Goal: Information Seeking & Learning: Check status

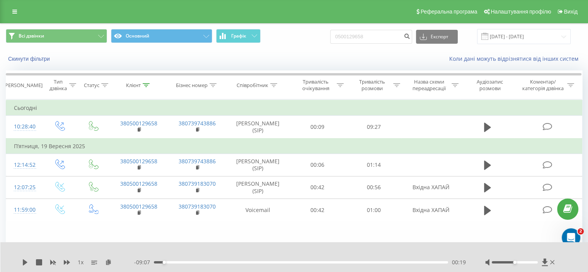
click at [373, 38] on input "0500129658" at bounding box center [371, 37] width 82 height 14
type input "0677111435"
click at [410, 37] on icon "submit" at bounding box center [407, 35] width 7 height 5
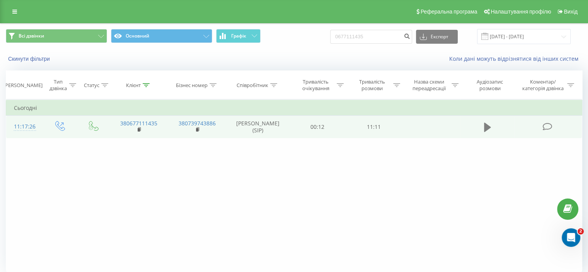
click at [483, 127] on button at bounding box center [488, 127] width 12 height 12
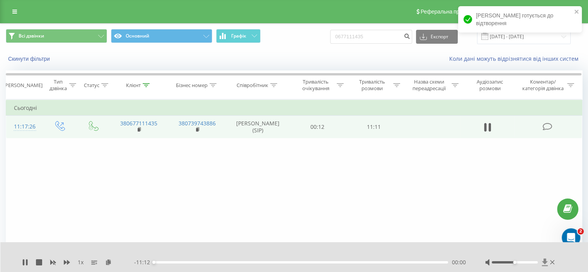
click at [544, 262] on icon at bounding box center [545, 261] width 6 height 7
click at [371, 261] on div "00:01" at bounding box center [301, 262] width 294 height 2
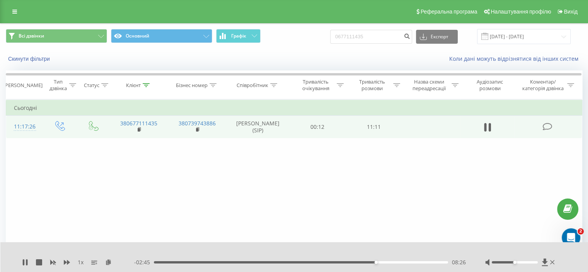
click at [383, 261] on div "08:26" at bounding box center [301, 262] width 294 height 2
click at [390, 262] on div "08:43" at bounding box center [301, 262] width 294 height 2
click at [394, 261] on div "09:05" at bounding box center [301, 262] width 294 height 2
click at [26, 261] on icon at bounding box center [27, 262] width 2 height 6
click at [22, 263] on icon at bounding box center [25, 262] width 6 height 6
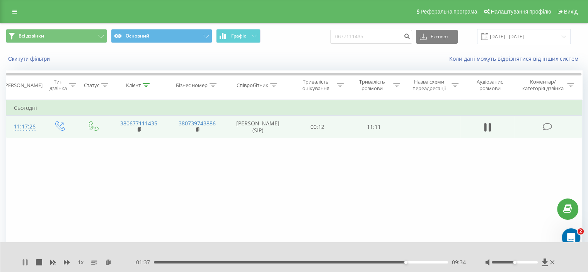
drag, startPoint x: 23, startPoint y: 263, endPoint x: 49, endPoint y: 242, distance: 33.5
click at [24, 262] on icon at bounding box center [24, 262] width 2 height 6
click at [356, 37] on input "0677111435" at bounding box center [371, 37] width 82 height 14
